Goal: Communication & Community: Participate in discussion

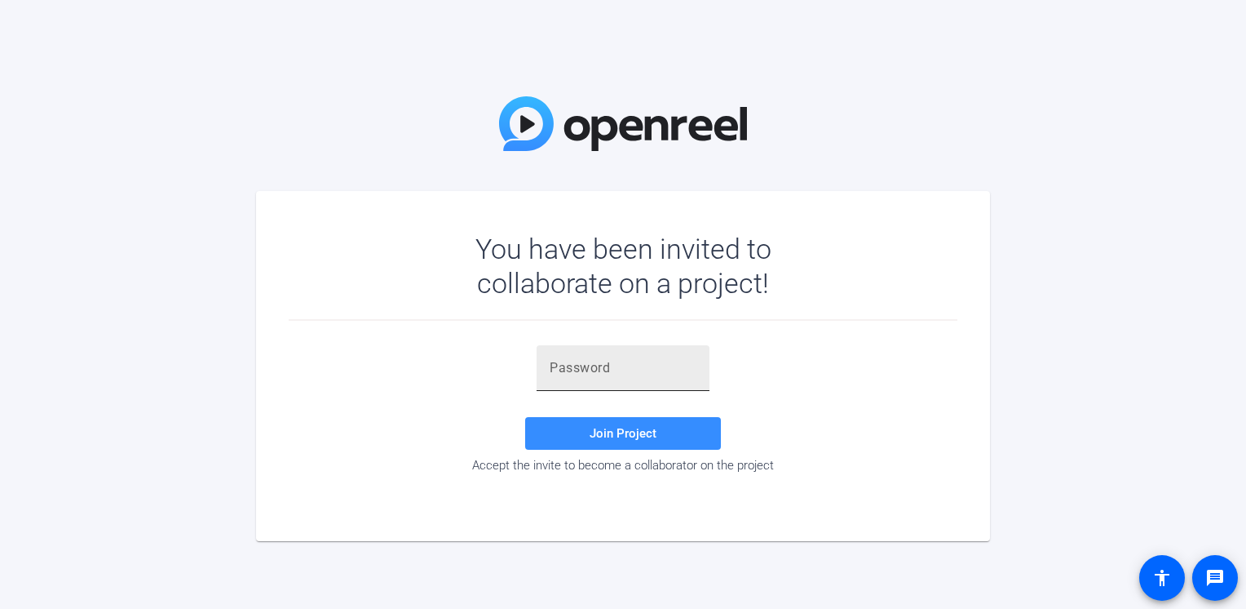
click at [653, 361] on input "text" at bounding box center [623, 368] width 147 height 20
paste input "pH^OlJ"
type input "pH^OlJ"
click at [607, 427] on span "Join Project" at bounding box center [623, 433] width 67 height 15
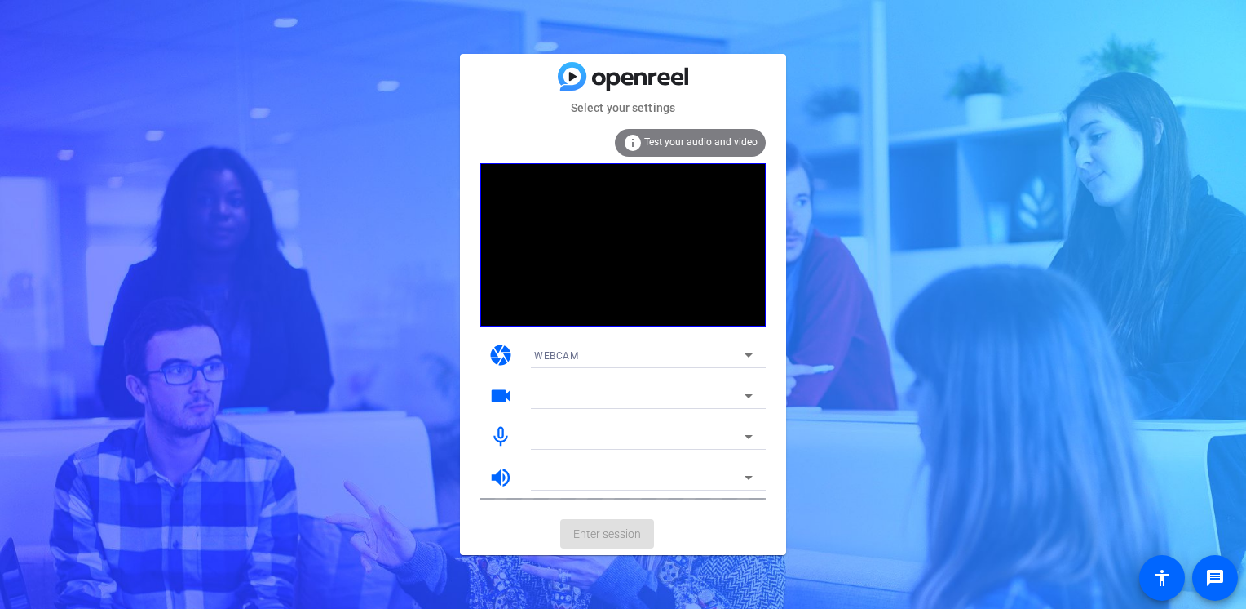
click at [600, 531] on mat-card-actions "Enter session" at bounding box center [623, 533] width 326 height 42
click at [594, 399] on div at bounding box center [639, 396] width 210 height 20
click at [741, 392] on icon at bounding box center [749, 396] width 20 height 20
click at [686, 433] on div at bounding box center [639, 437] width 210 height 20
click at [676, 468] on div at bounding box center [639, 477] width 210 height 20
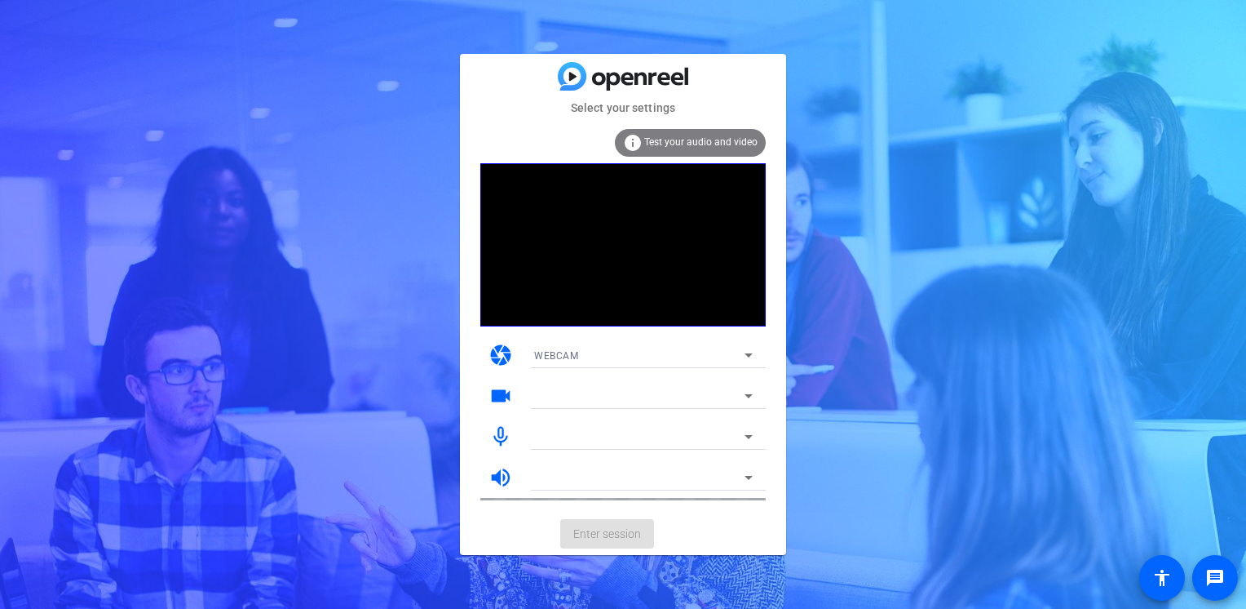
click at [589, 534] on mat-card-actions "Enter session" at bounding box center [623, 533] width 326 height 42
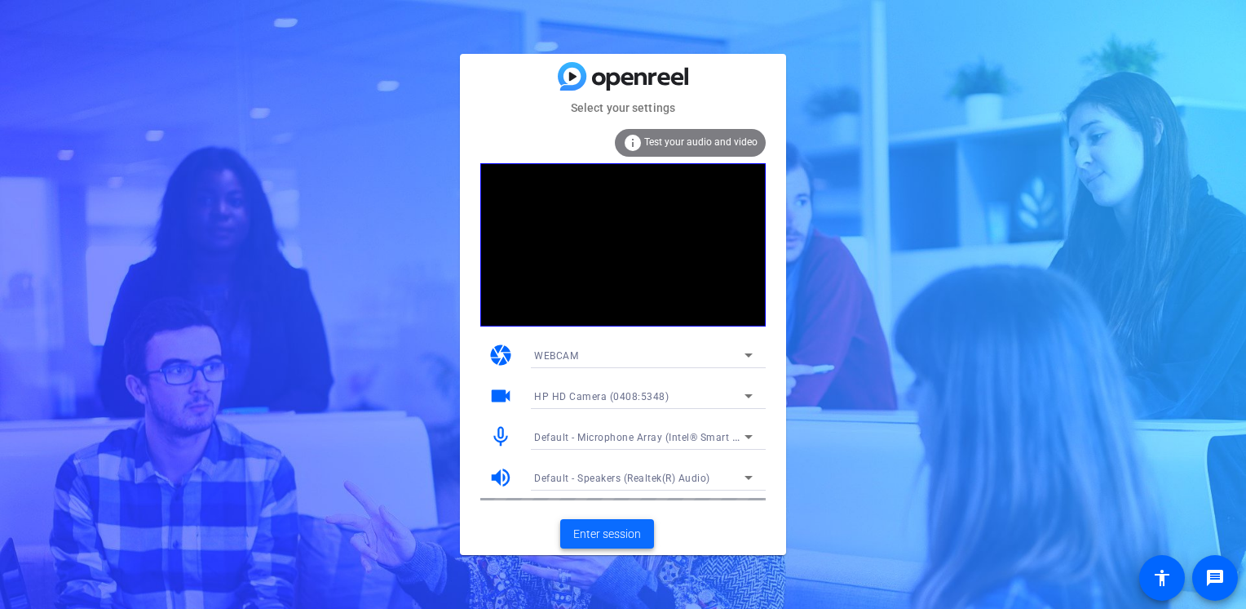
click at [607, 533] on span "Enter session" at bounding box center [607, 533] width 68 height 17
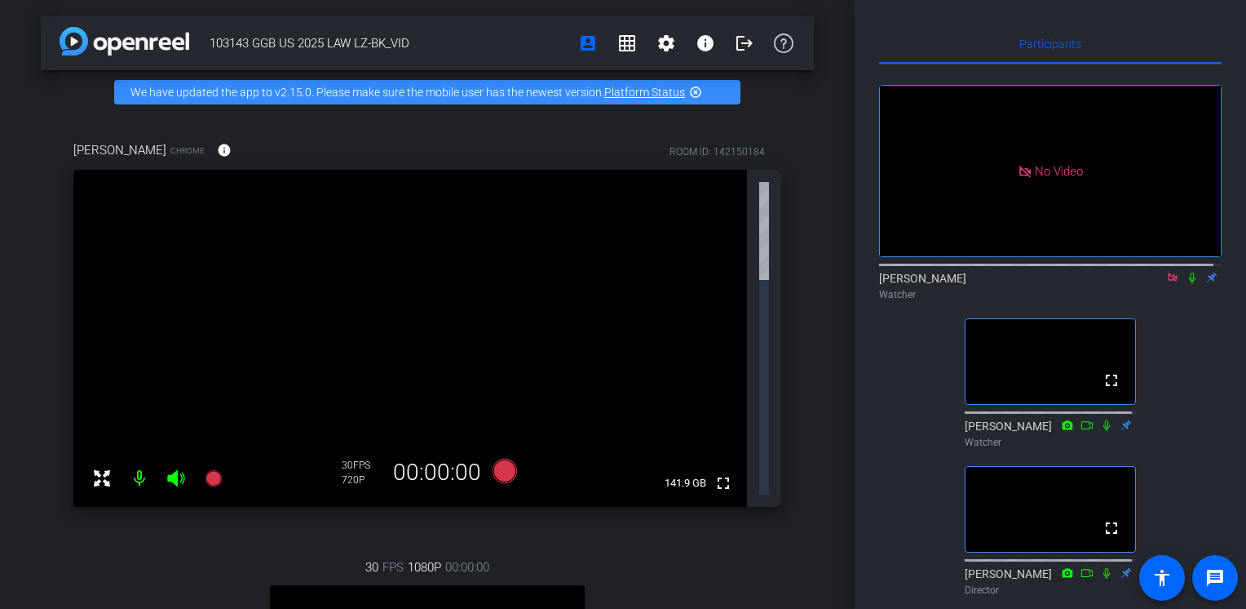
click at [1186, 283] on icon at bounding box center [1192, 277] width 13 height 11
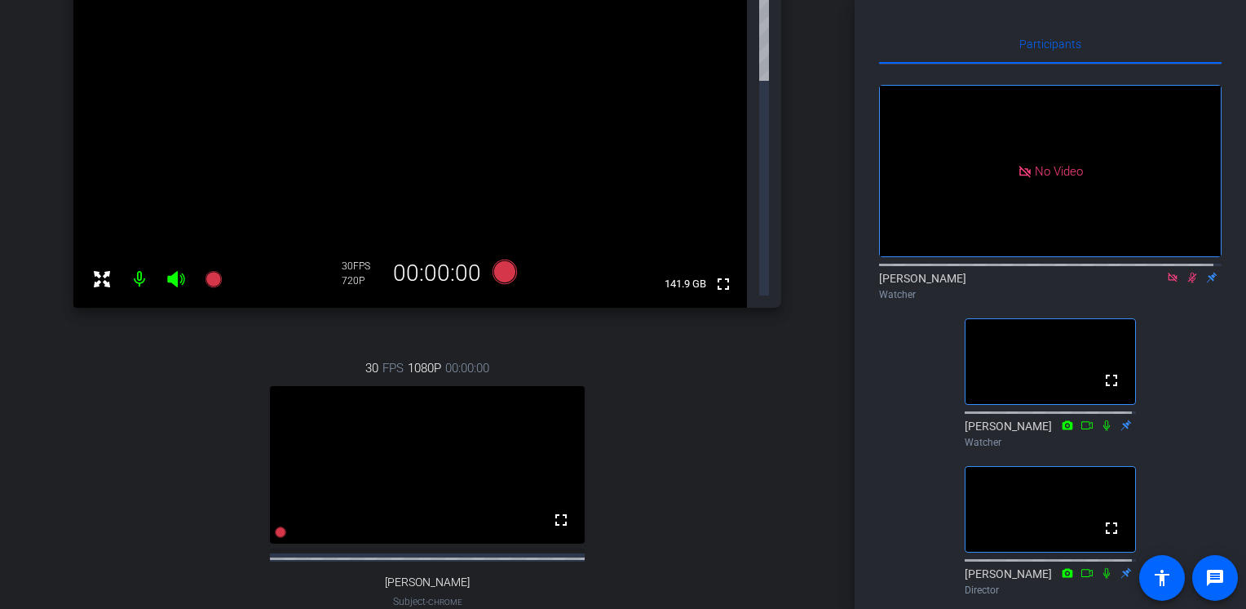
click at [1186, 283] on icon at bounding box center [1192, 277] width 13 height 11
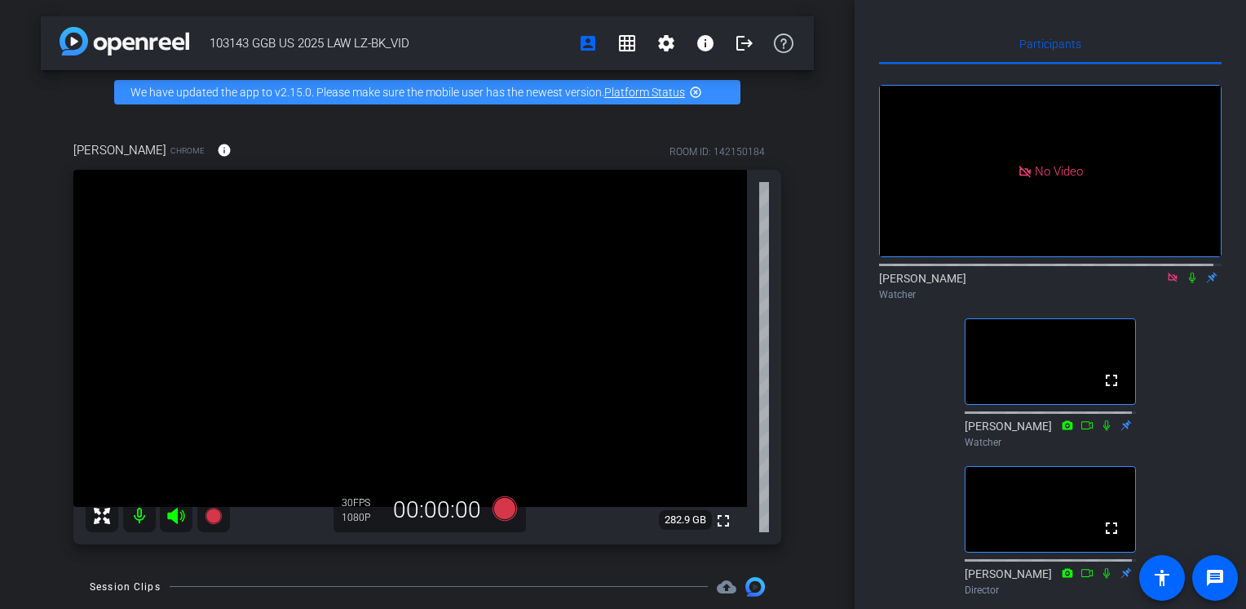
click at [1186, 283] on icon at bounding box center [1192, 277] width 13 height 11
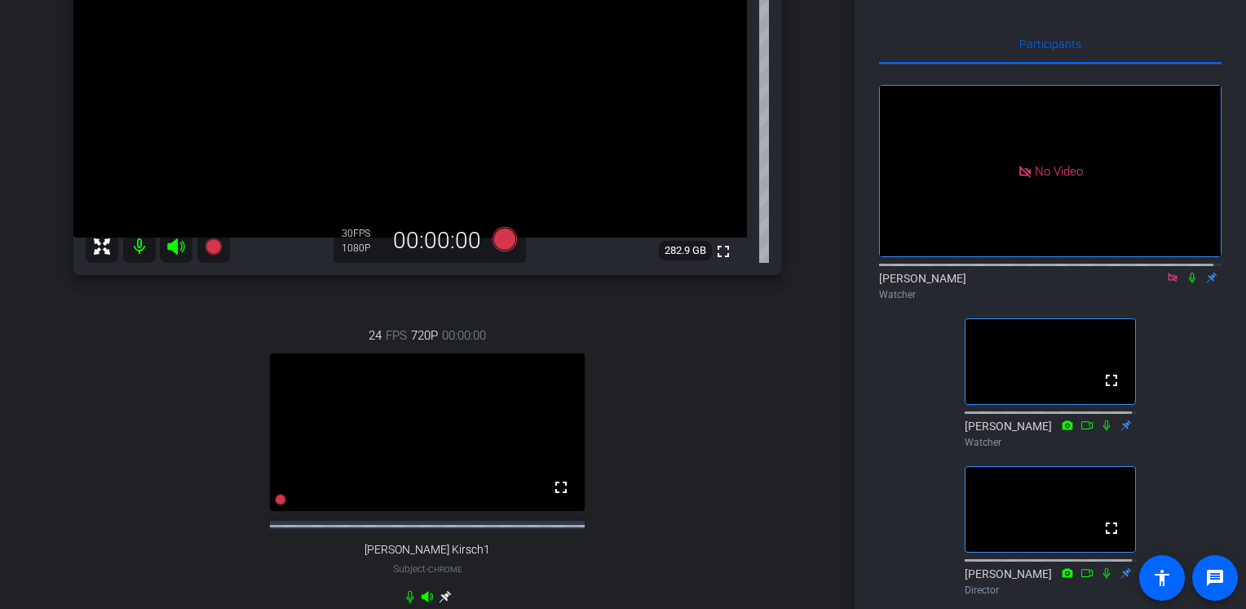
scroll to position [270, 0]
click at [1186, 283] on icon at bounding box center [1192, 277] width 13 height 11
